Goal: Check status: Check status

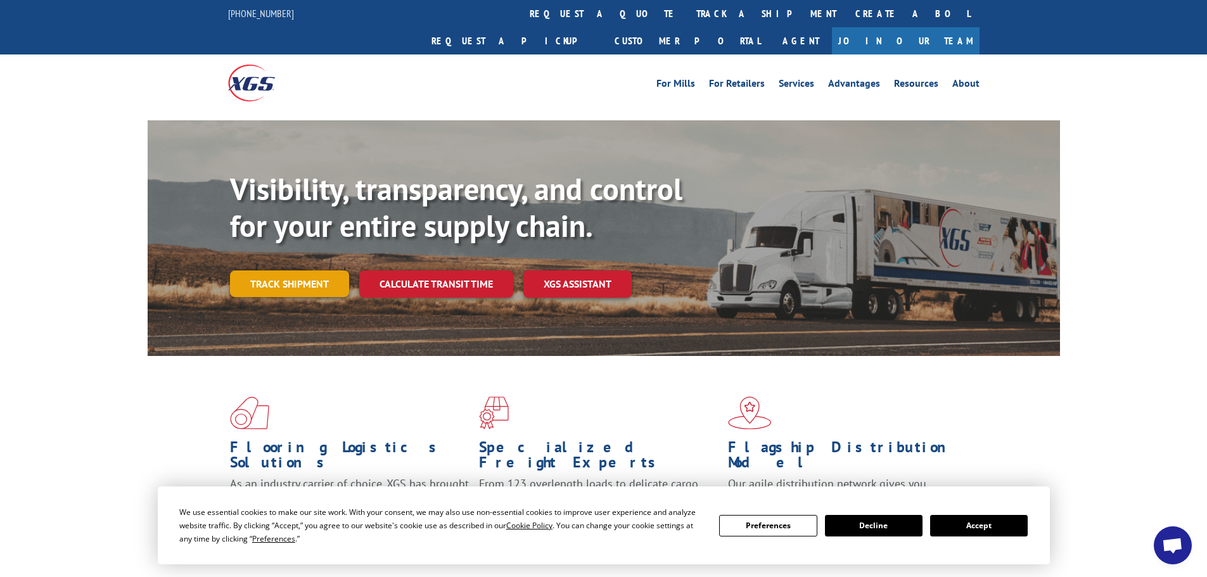
click at [285, 271] on link "Track shipment" at bounding box center [289, 284] width 119 height 27
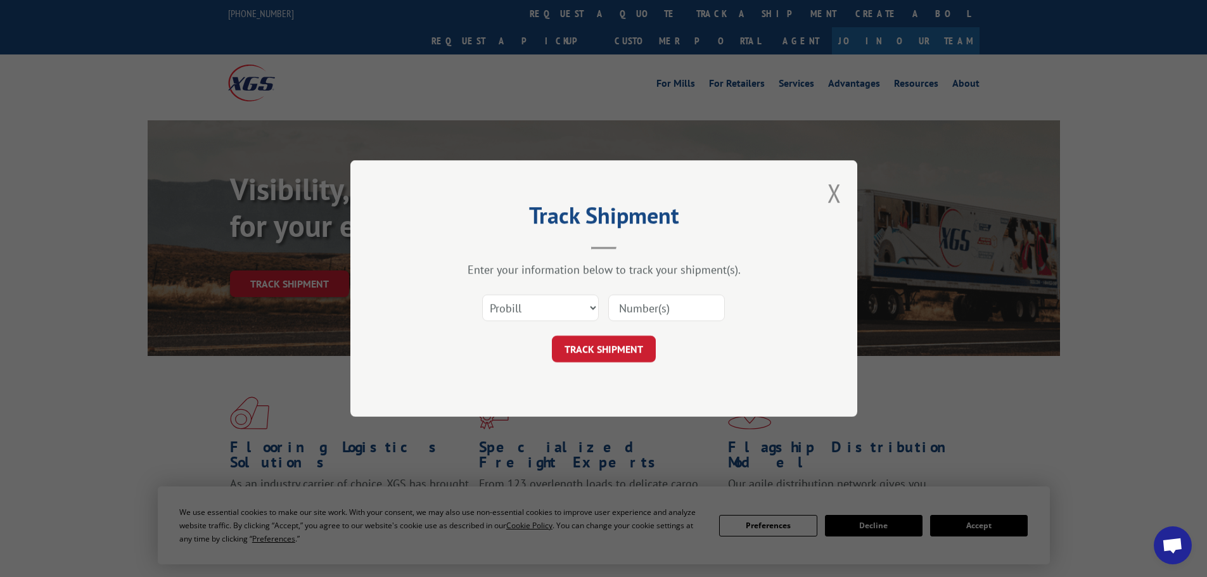
click at [651, 309] on input at bounding box center [666, 308] width 117 height 27
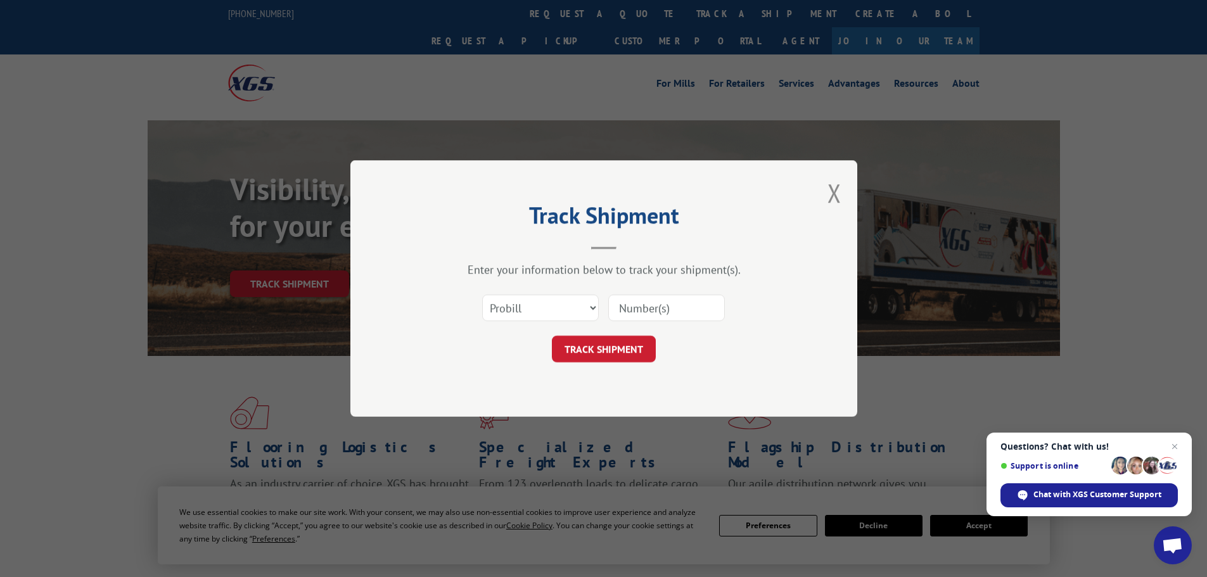
paste input "17517718"
type input "17517718"
click at [622, 354] on button "TRACK SHIPMENT" at bounding box center [604, 349] width 104 height 27
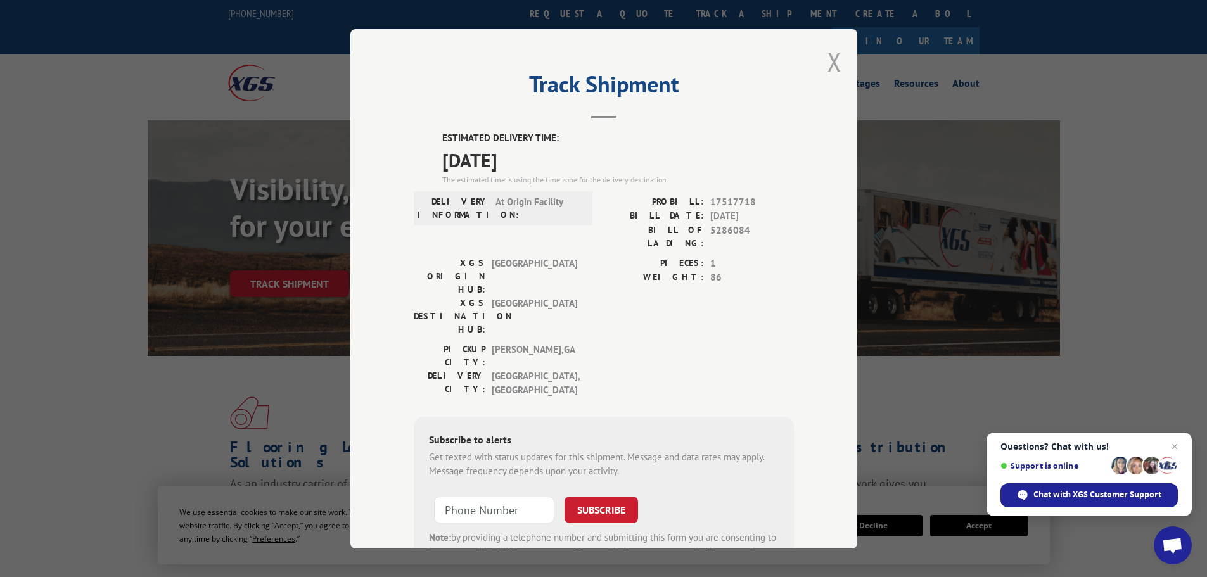
click at [831, 60] on button "Close modal" at bounding box center [835, 62] width 14 height 34
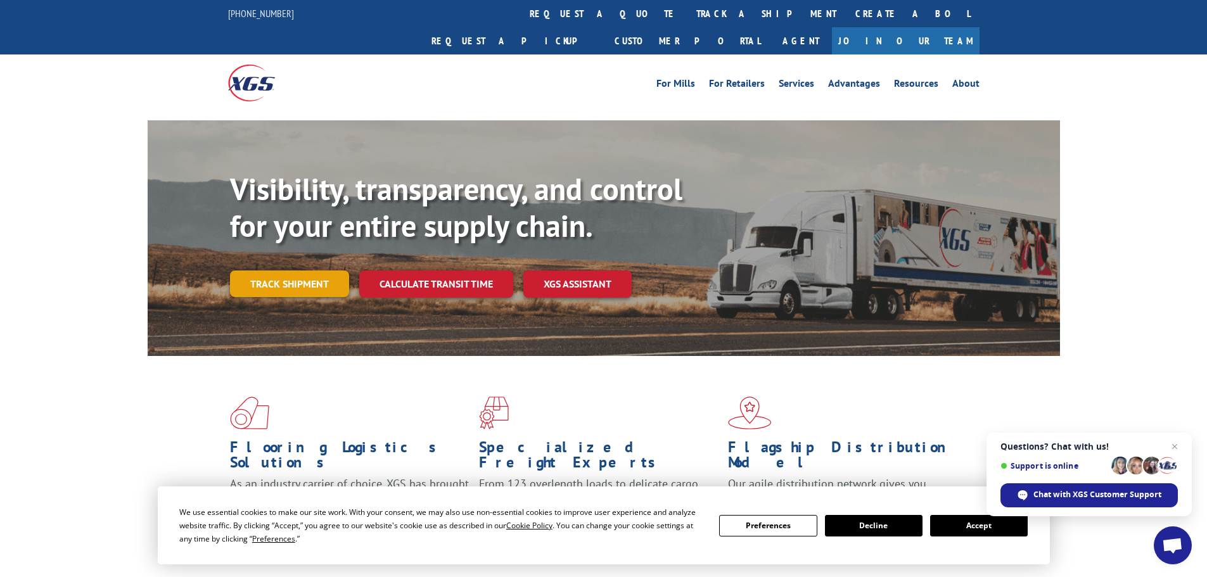
click at [304, 271] on link "Track shipment" at bounding box center [289, 284] width 119 height 27
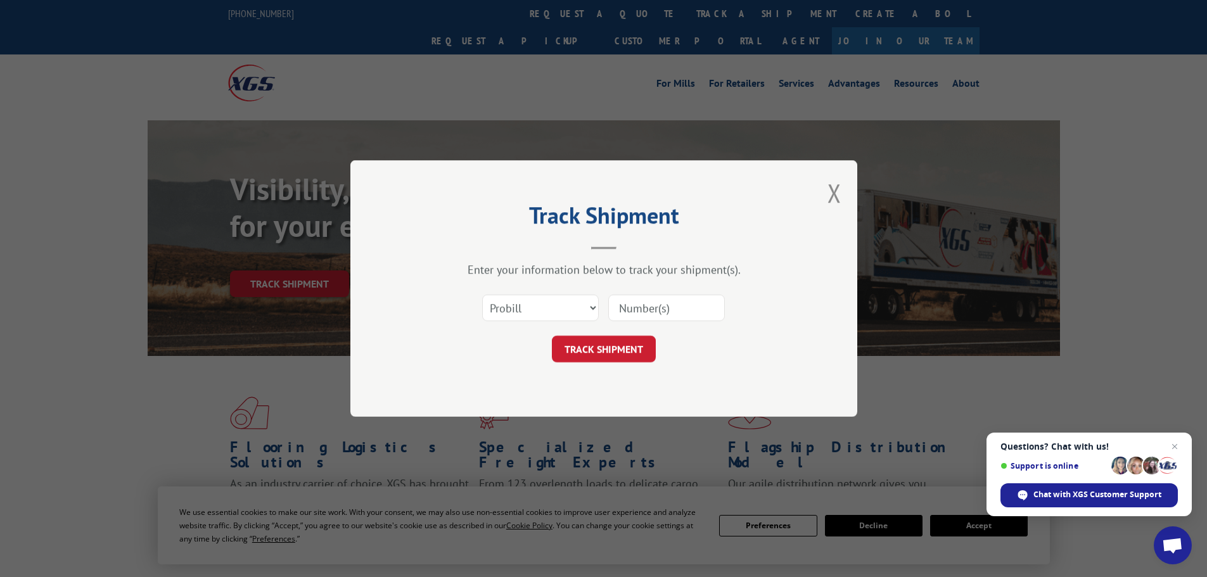
click at [636, 305] on input at bounding box center [666, 308] width 117 height 27
paste input "17472151"
type input "17472151"
click at [612, 352] on button "TRACK SHIPMENT" at bounding box center [604, 349] width 104 height 27
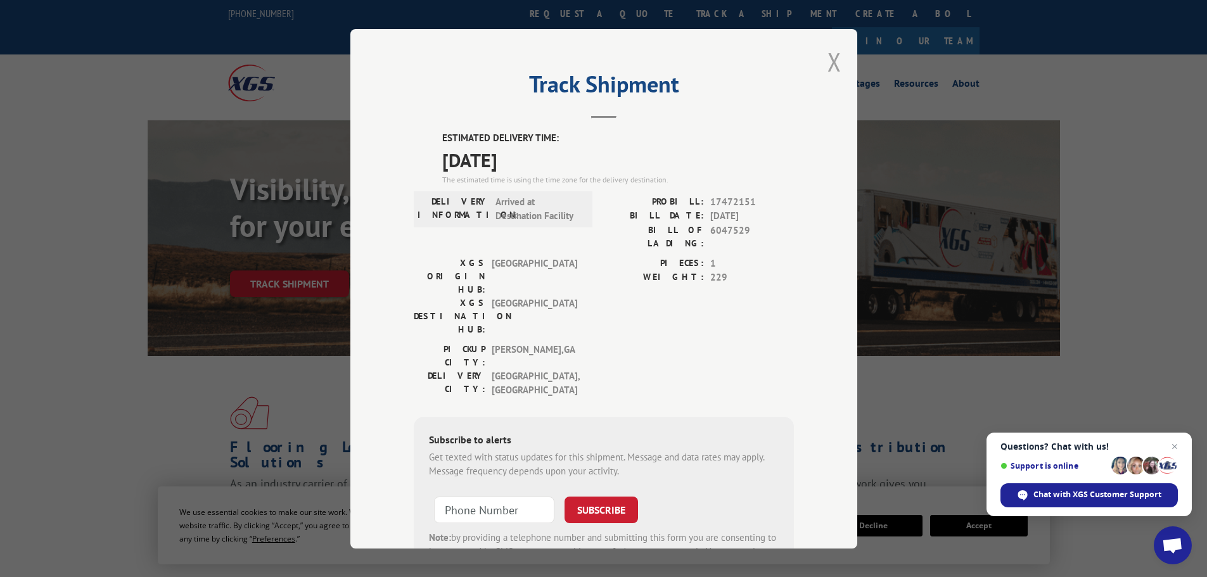
click at [829, 65] on button "Close modal" at bounding box center [835, 62] width 14 height 34
